Goal: Check status

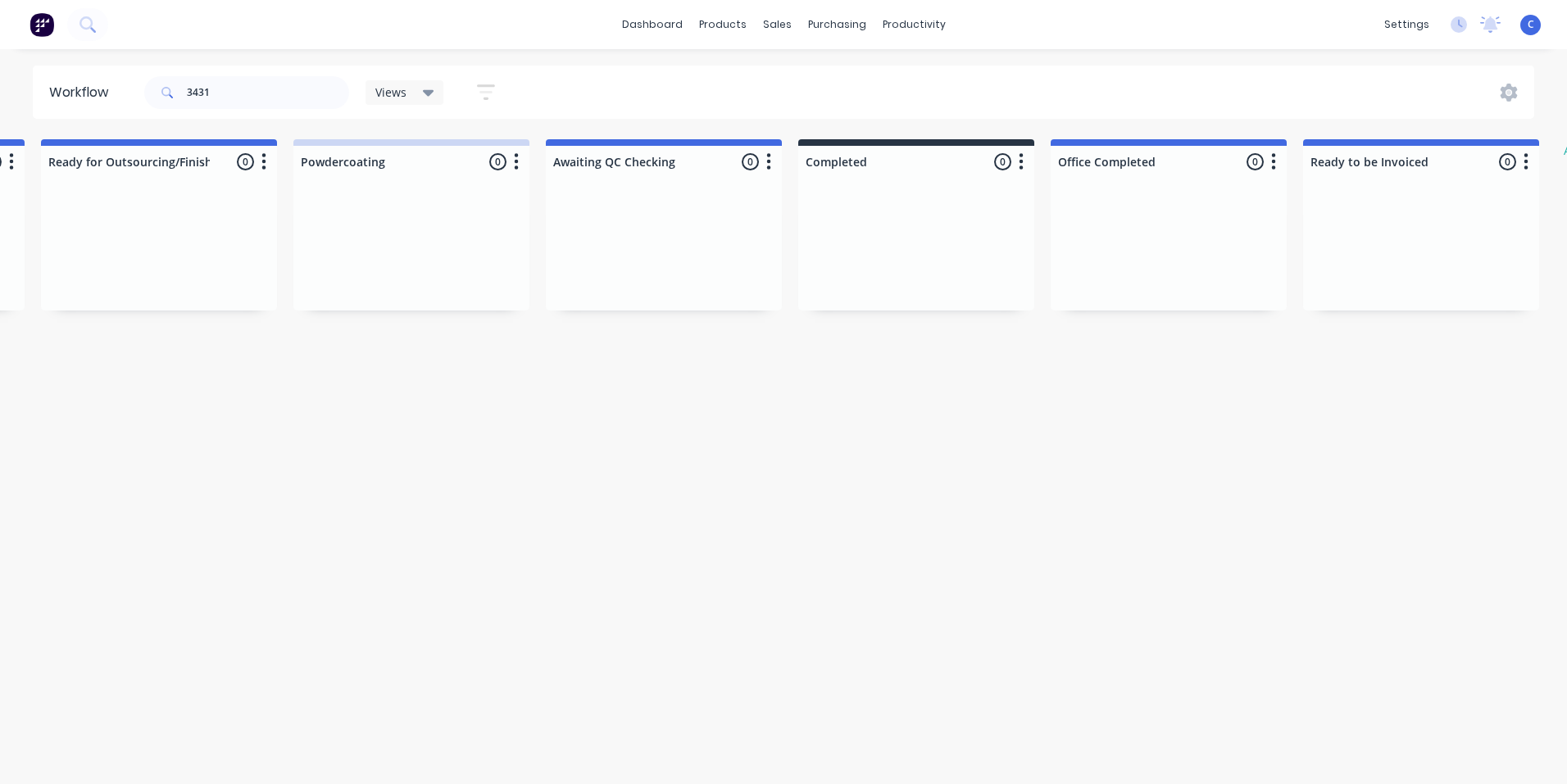
scroll to position [0, 2519]
drag, startPoint x: 232, startPoint y: 87, endPoint x: 32, endPoint y: 94, distance: 200.1
click at [33, 94] on header "Workflow 3431 Views Save new view None (Default) edit Show/Hide statuses Show l…" at bounding box center [784, 92] width 1502 height 54
type input "3601"
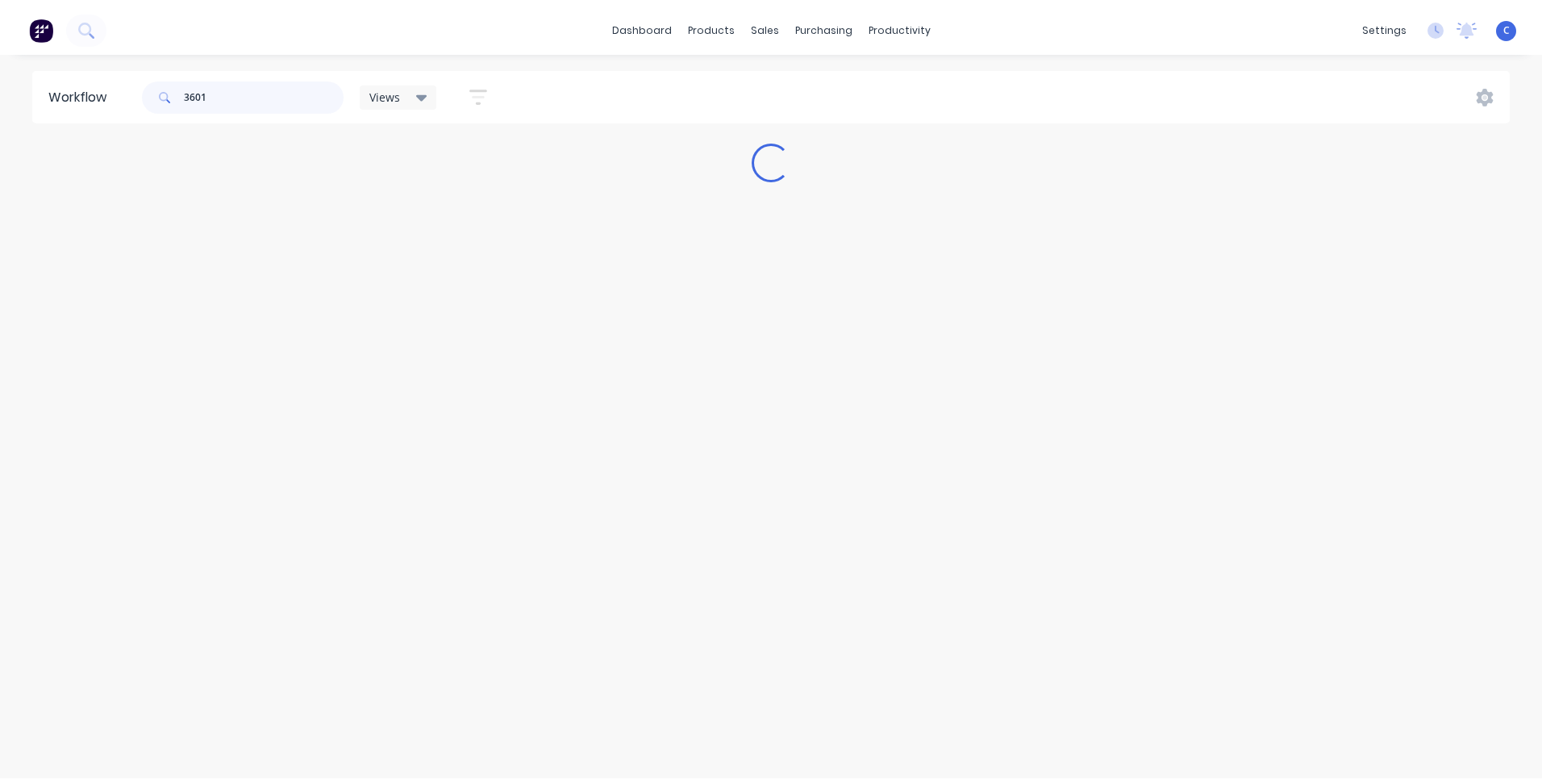
scroll to position [0, 0]
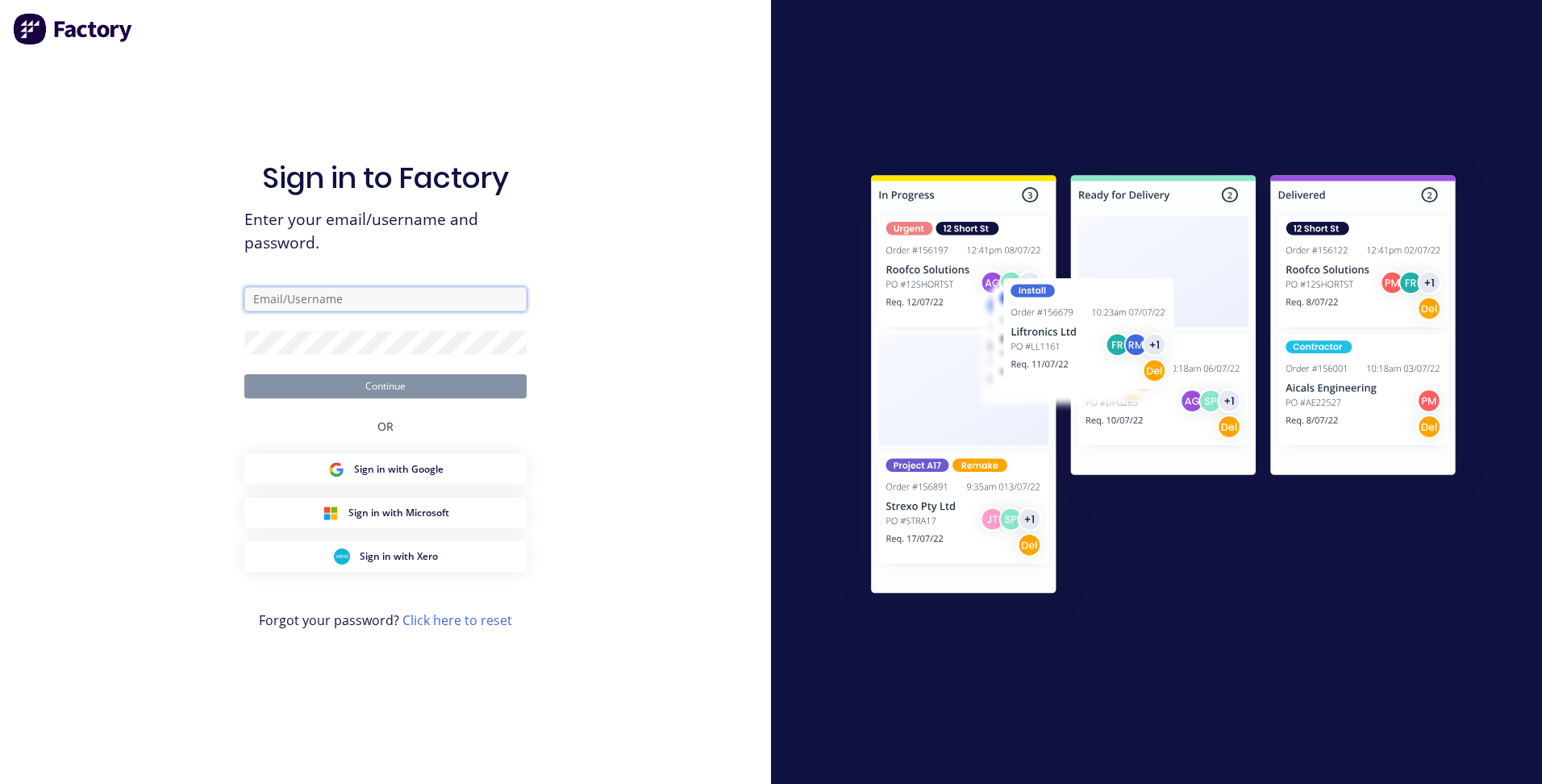
type input "[EMAIL_ADDRESS][DOMAIN_NAME]"
click at [395, 388] on button "Continue" at bounding box center [386, 385] width 283 height 24
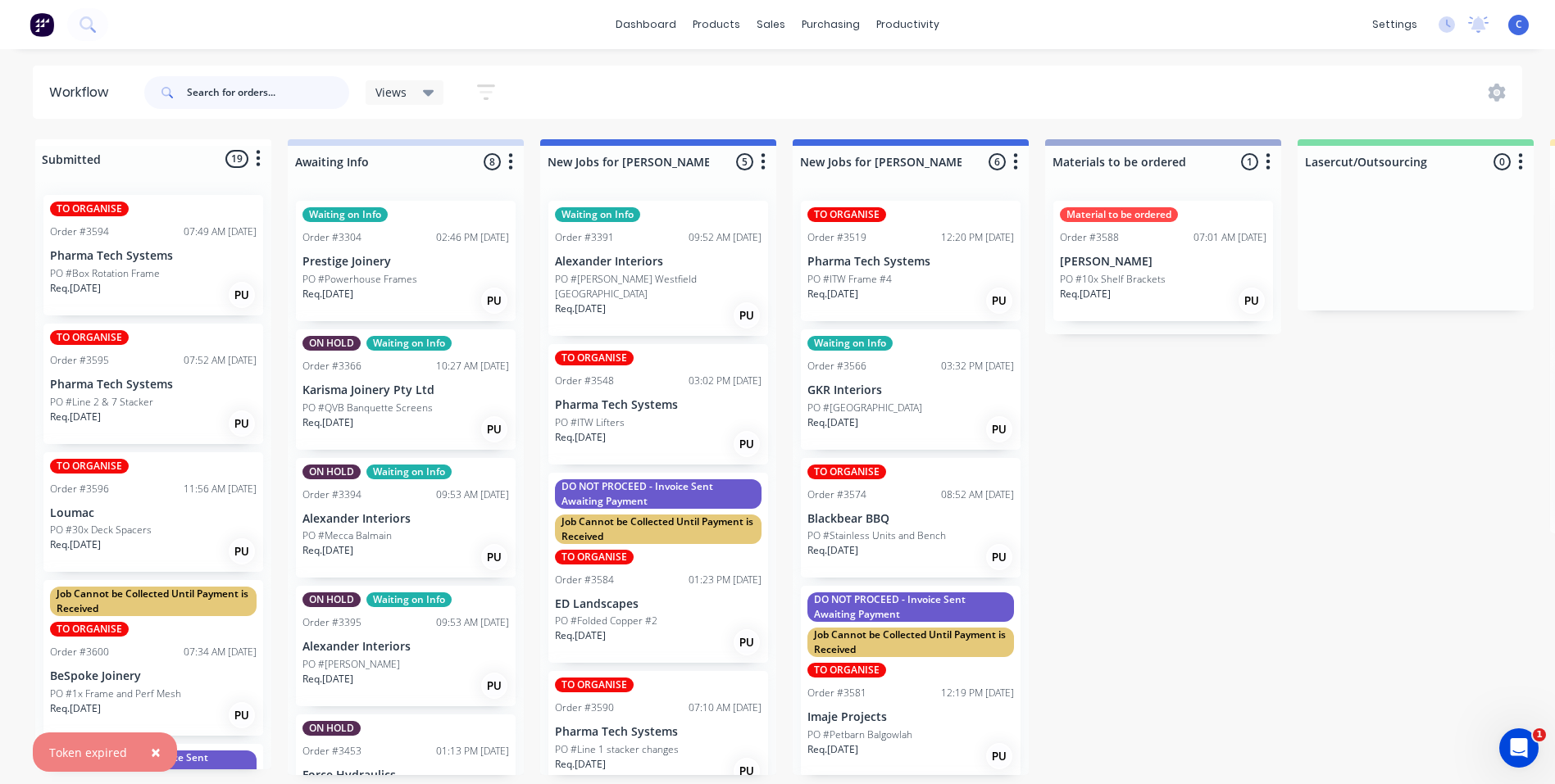
click at [243, 94] on input "text" at bounding box center [268, 93] width 163 height 33
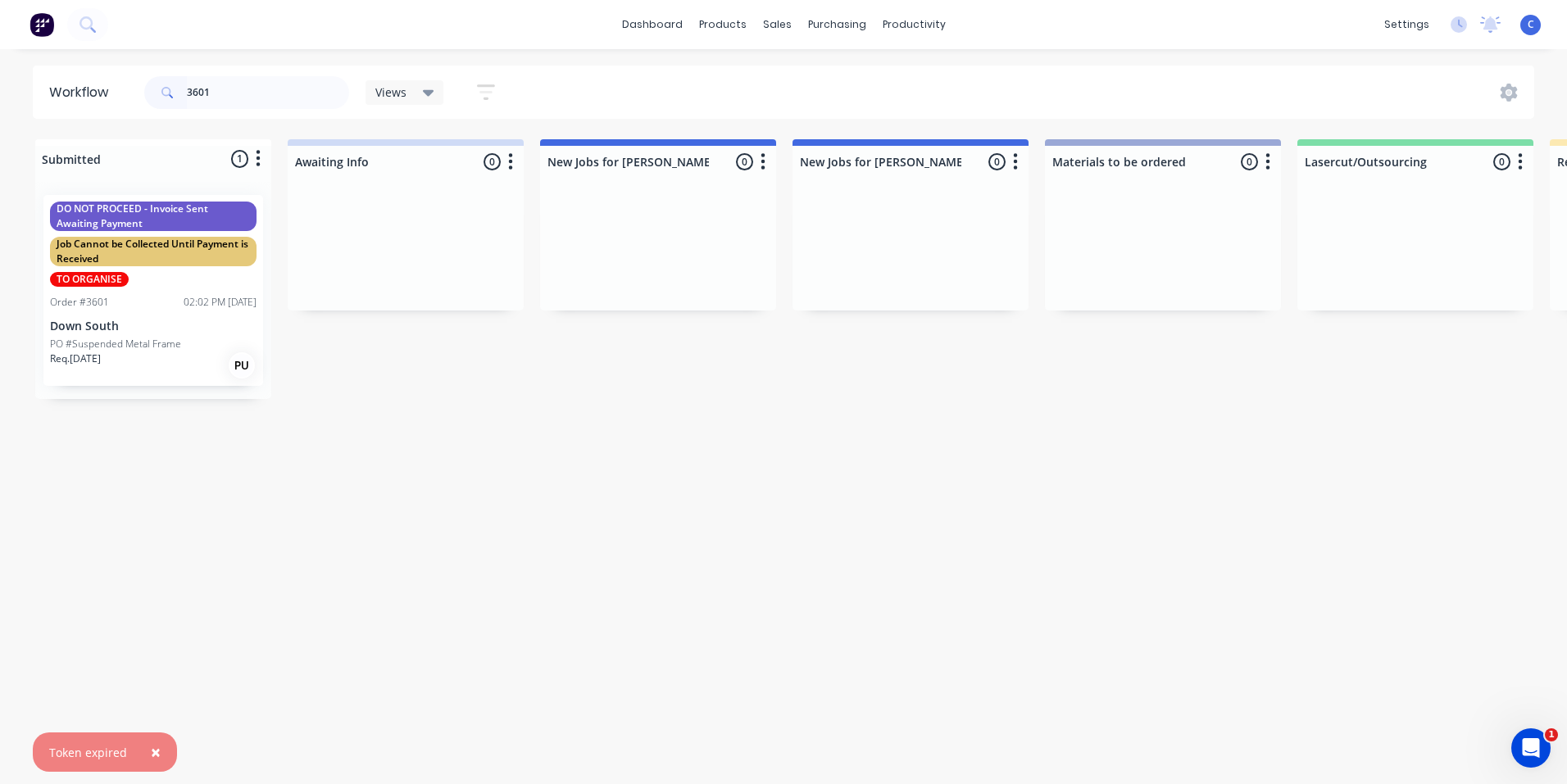
click at [103, 287] on div "DO NOT PROCEED - Invoice Sent Awaiting Payment Job Cannot be Collected Until Pa…" at bounding box center [154, 291] width 220 height 191
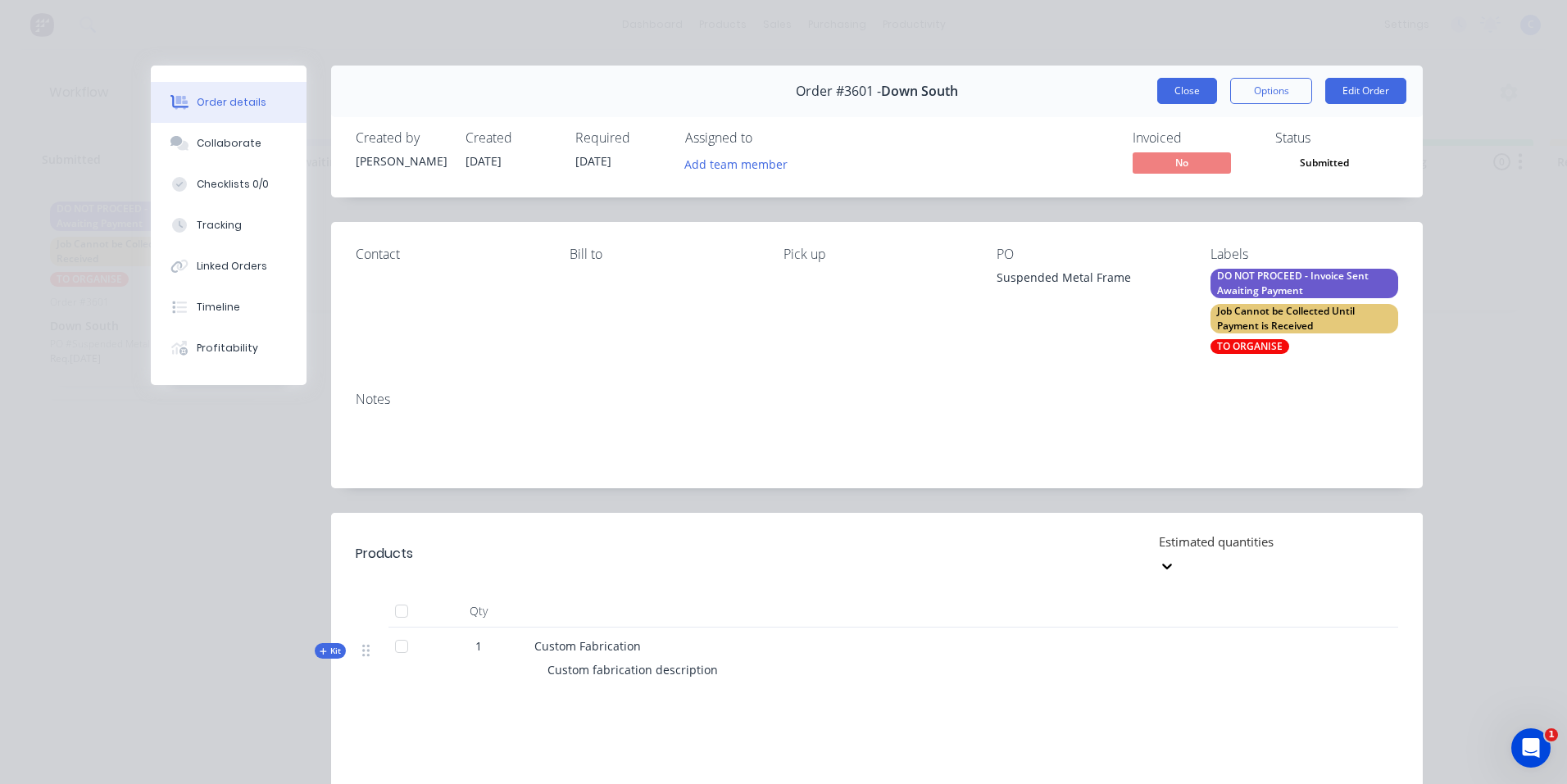
click at [1184, 95] on button "Close" at bounding box center [1187, 91] width 60 height 26
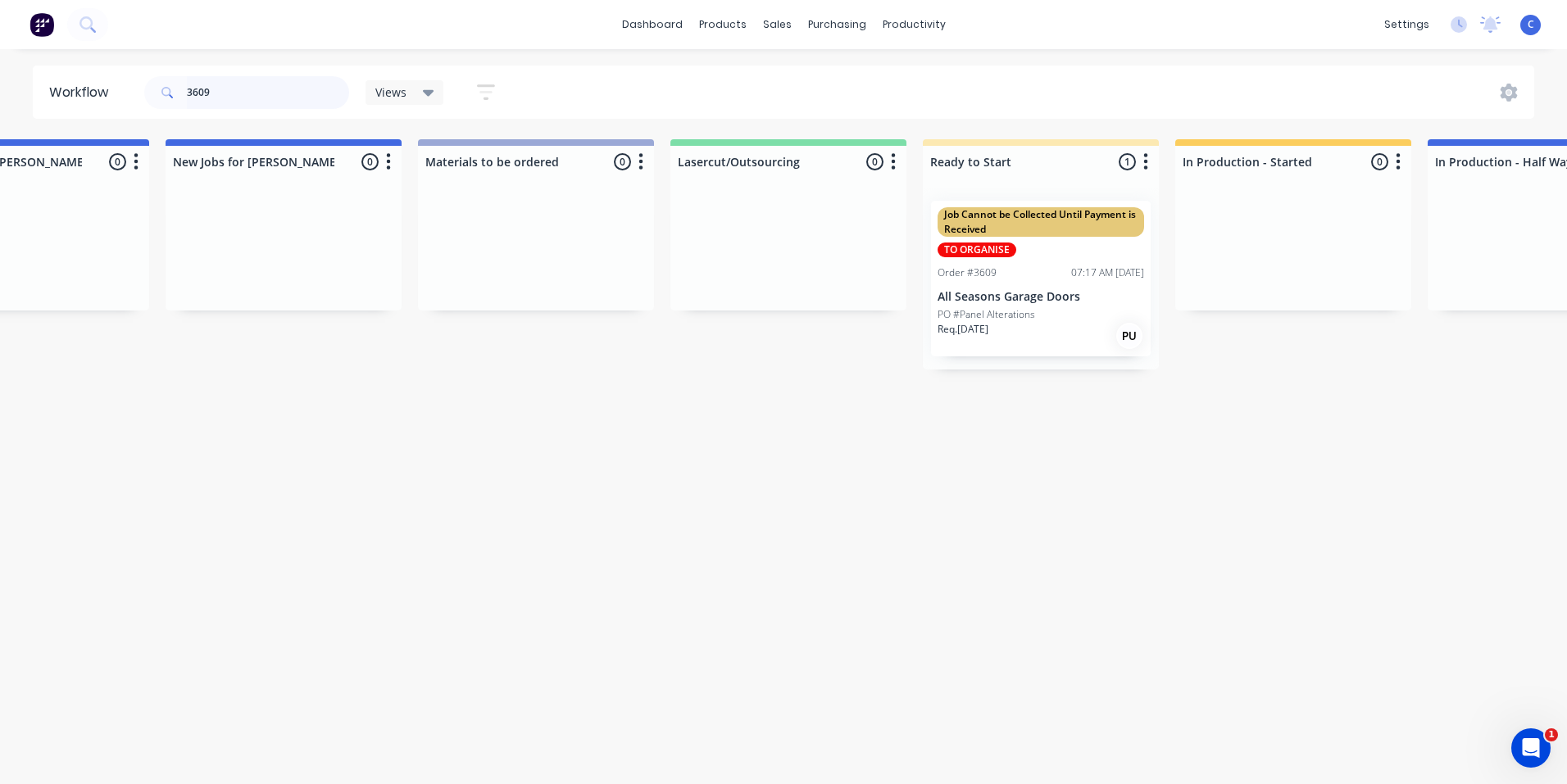
scroll to position [0, 1258]
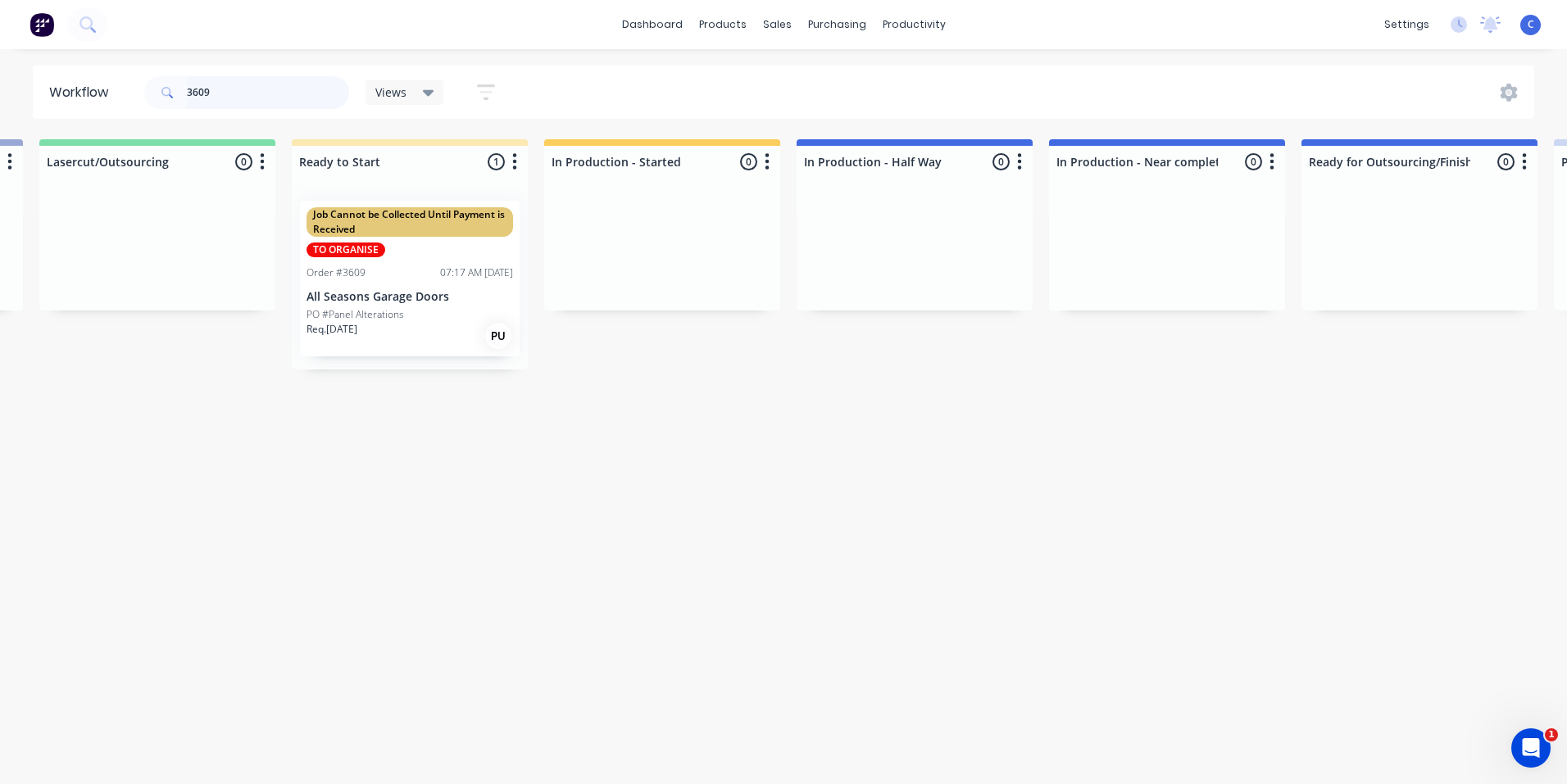
type input "3609"
click at [314, 263] on div "Job Cannot be Collected Until Payment is Received TO ORGANISE Order #3609 07:17…" at bounding box center [410, 278] width 220 height 155
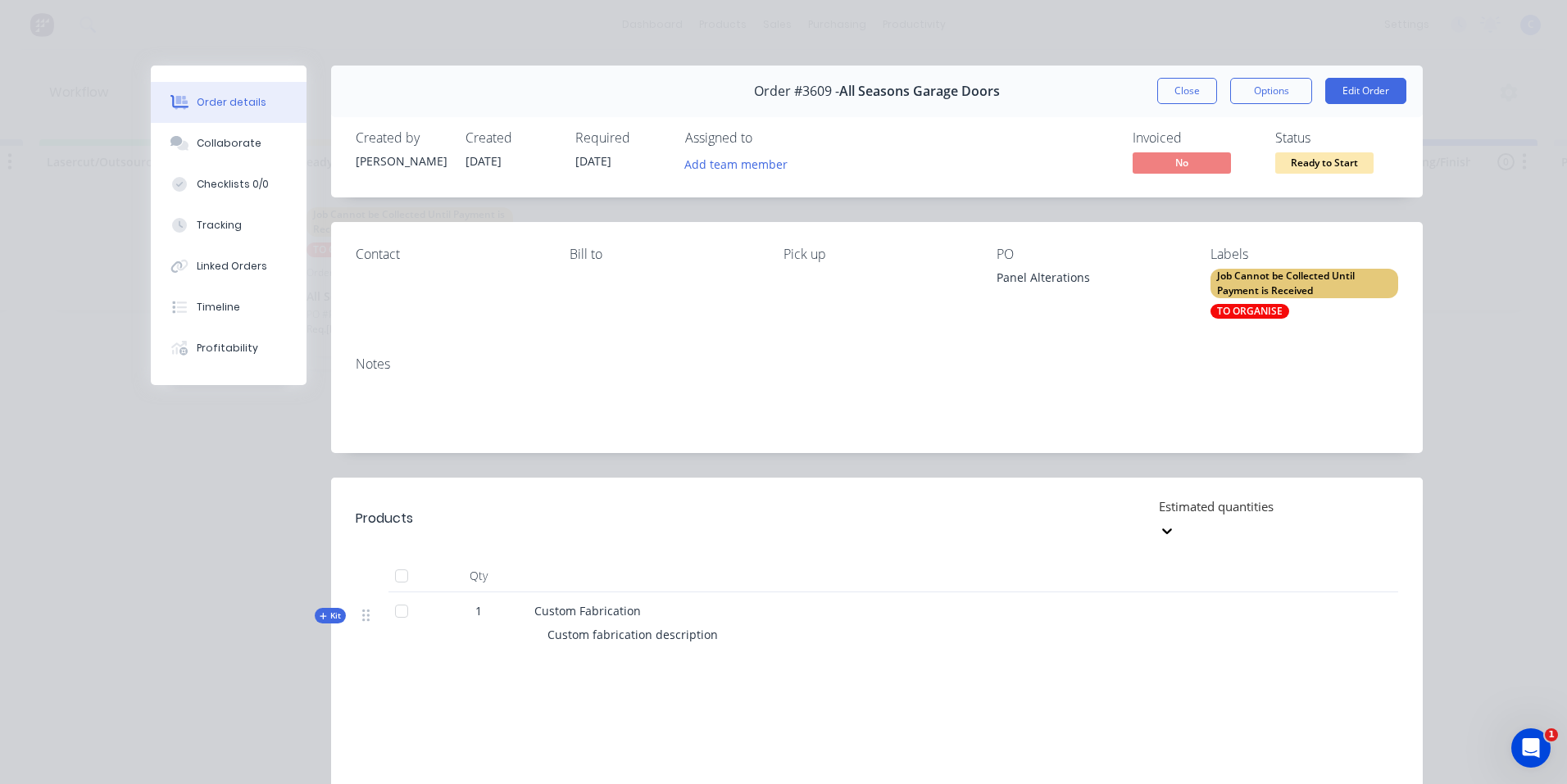
click at [1305, 279] on div "Job Cannot be Collected Until Payment is Received" at bounding box center [1304, 283] width 188 height 29
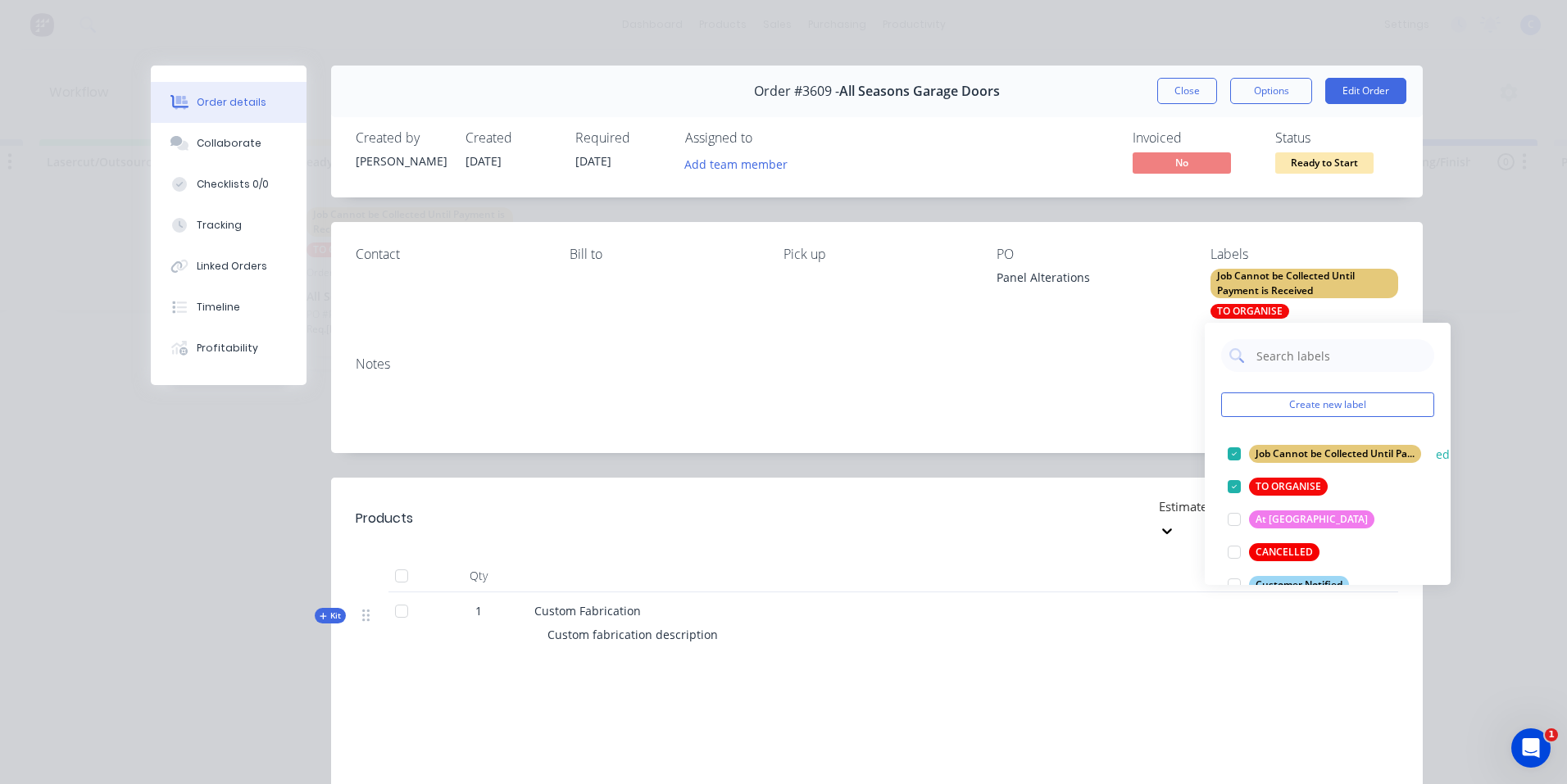
click at [1335, 454] on div "Job Cannot be Collected Until Payment is Received" at bounding box center [1334, 454] width 172 height 18
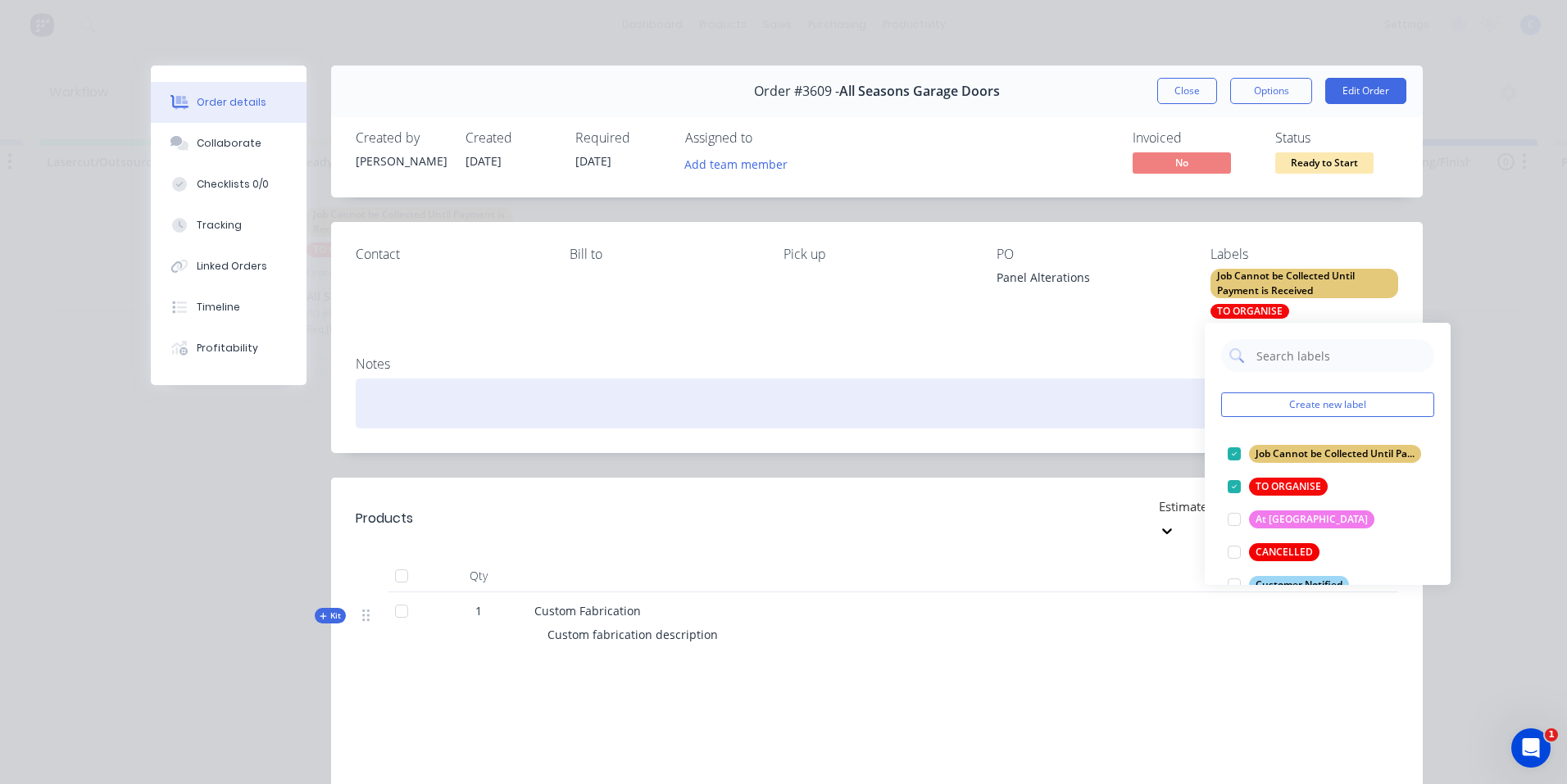
scroll to position [0, 0]
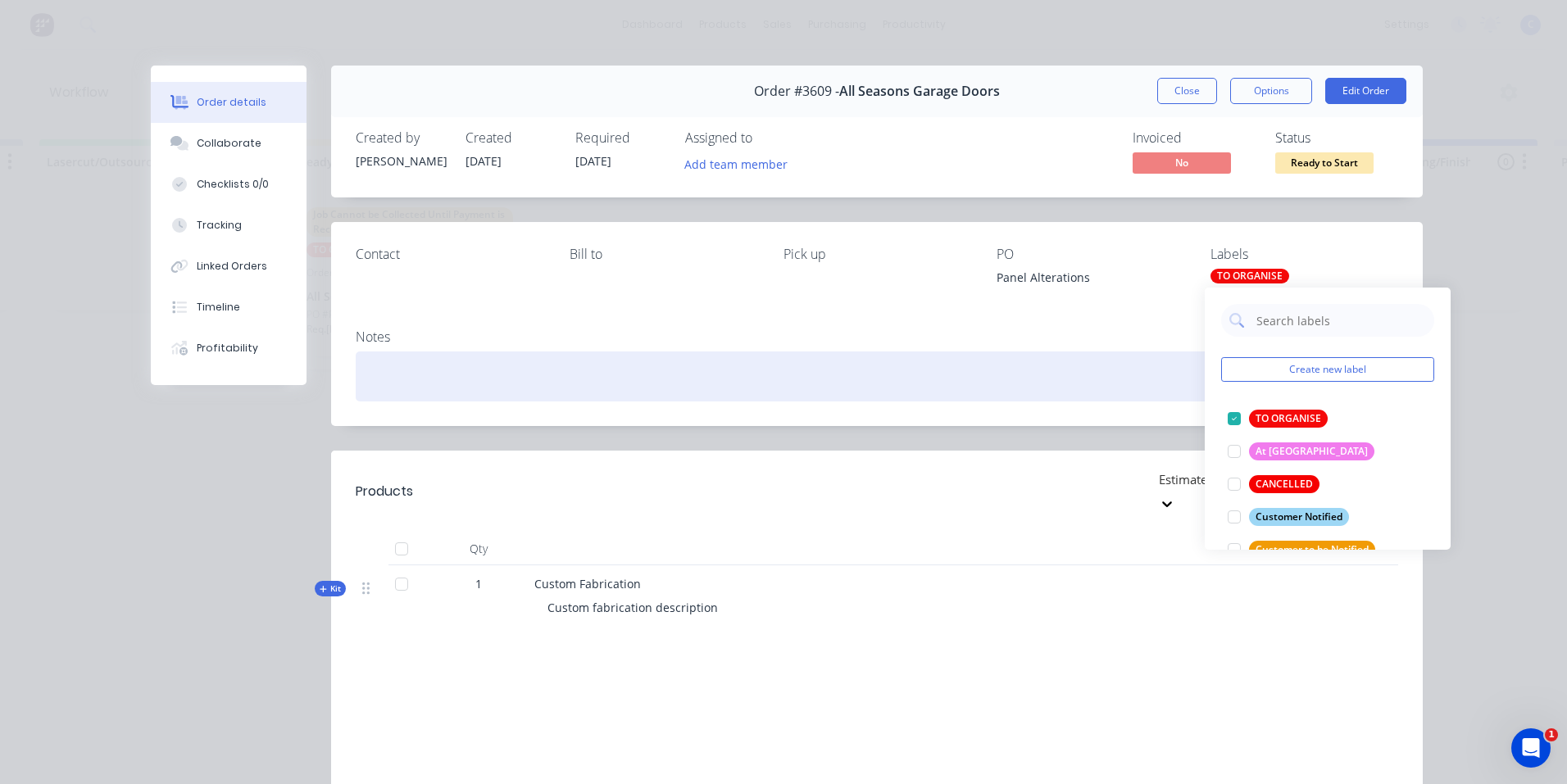
click at [974, 380] on div at bounding box center [876, 376] width 1043 height 50
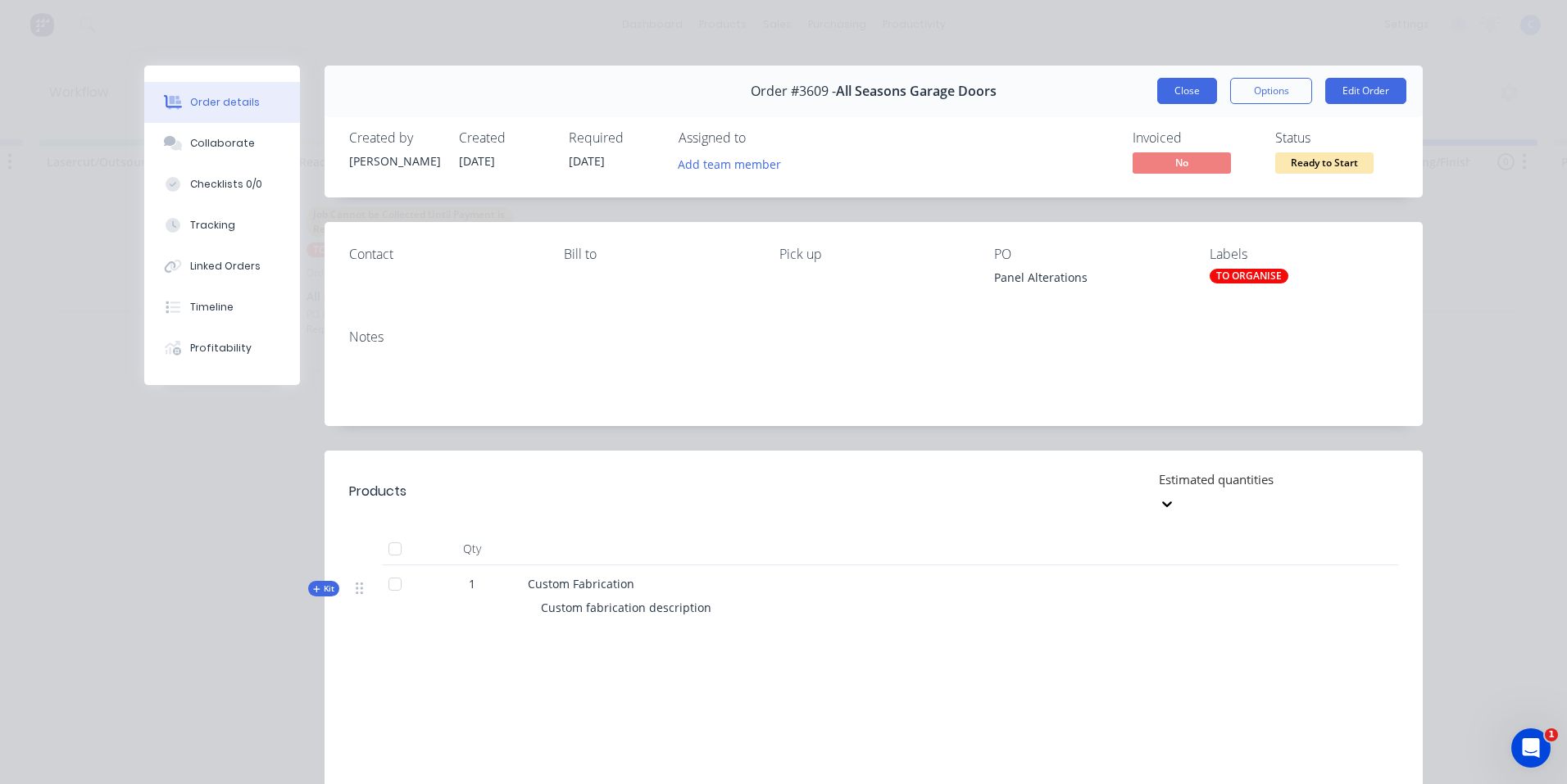
click at [1182, 85] on button "Close" at bounding box center [1187, 91] width 60 height 26
